Goal: Communication & Community: Answer question/provide support

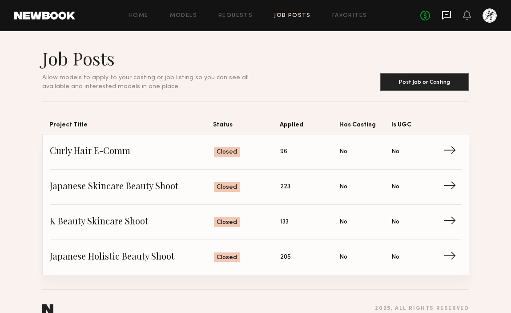
click at [448, 14] on icon at bounding box center [446, 15] width 10 height 10
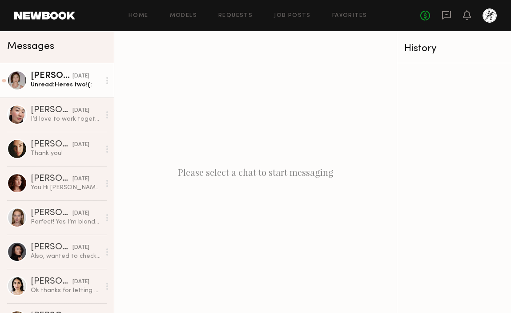
click at [62, 83] on div "Unread: Heres two!(:" at bounding box center [66, 84] width 70 height 8
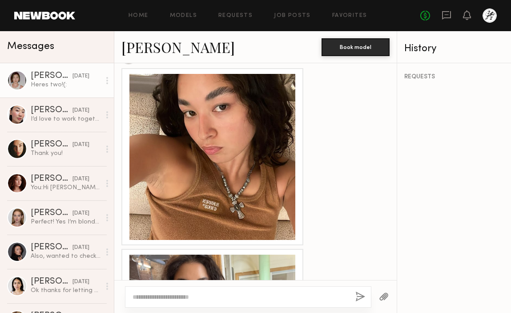
scroll to position [554, 0]
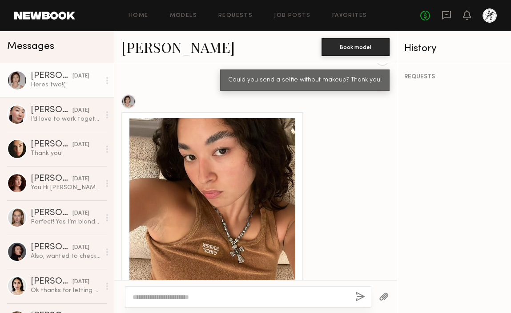
click at [260, 221] on div at bounding box center [212, 201] width 166 height 166
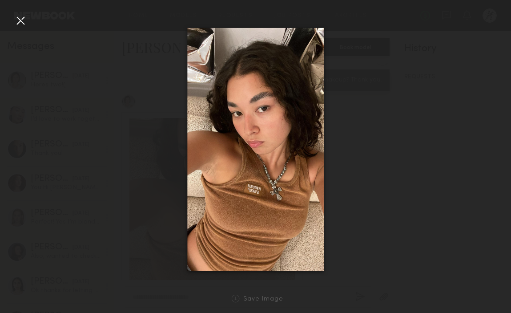
click at [416, 171] on div at bounding box center [255, 149] width 511 height 270
click at [23, 27] on div at bounding box center [20, 20] width 14 height 14
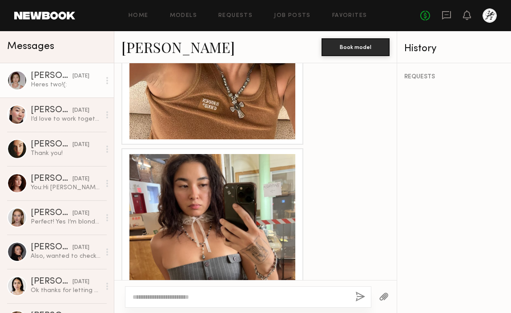
scroll to position [726, 0]
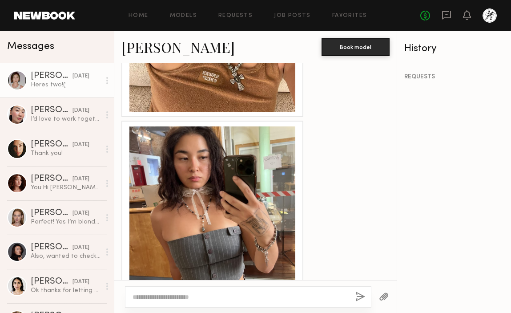
click at [201, 179] on div at bounding box center [212, 209] width 166 height 166
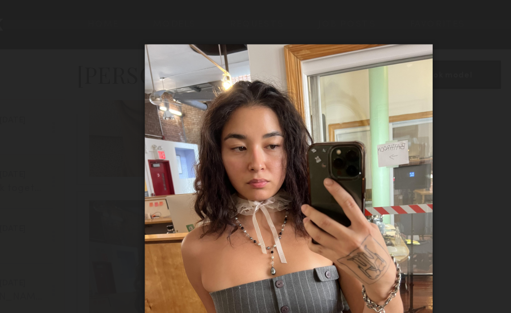
click at [106, 26] on div at bounding box center [255, 149] width 511 height 270
click at [93, 12] on nb-gallery-light "Save Image" at bounding box center [255, 156] width 511 height 313
click at [116, 54] on div at bounding box center [255, 149] width 511 height 270
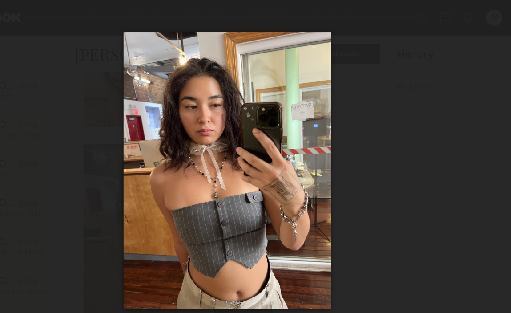
click at [121, 69] on div at bounding box center [255, 149] width 511 height 270
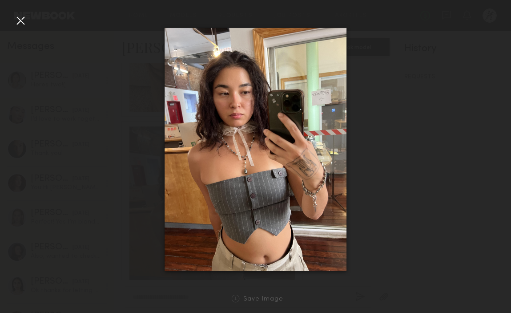
click at [475, 12] on nb-gallery-light "Save Image" at bounding box center [255, 156] width 511 height 313
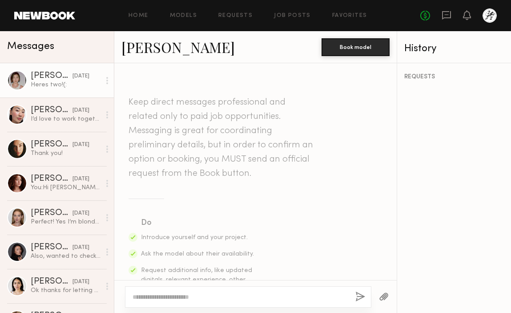
scroll to position [759, 0]
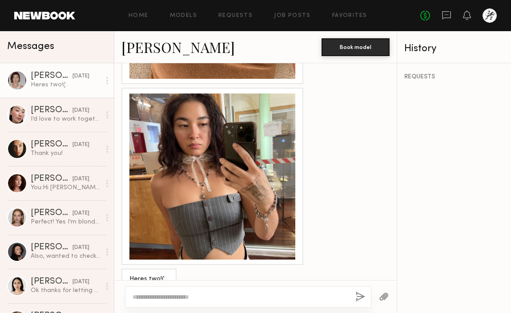
click at [233, 295] on textarea at bounding box center [240, 296] width 216 height 9
type textarea "**********"
click at [356, 300] on button "button" at bounding box center [360, 296] width 10 height 11
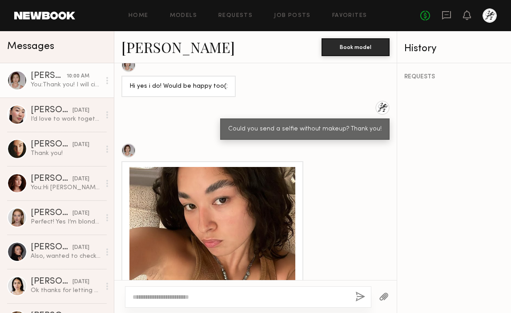
scroll to position [756, 0]
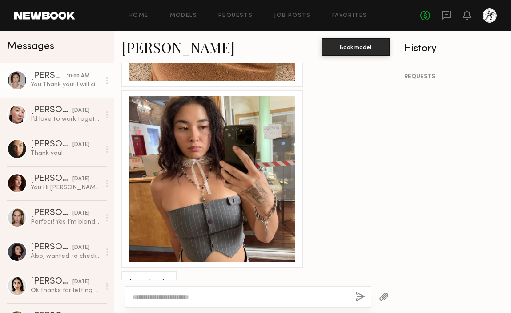
click at [241, 200] on div at bounding box center [212, 179] width 166 height 166
